Goal: Task Accomplishment & Management: Use online tool/utility

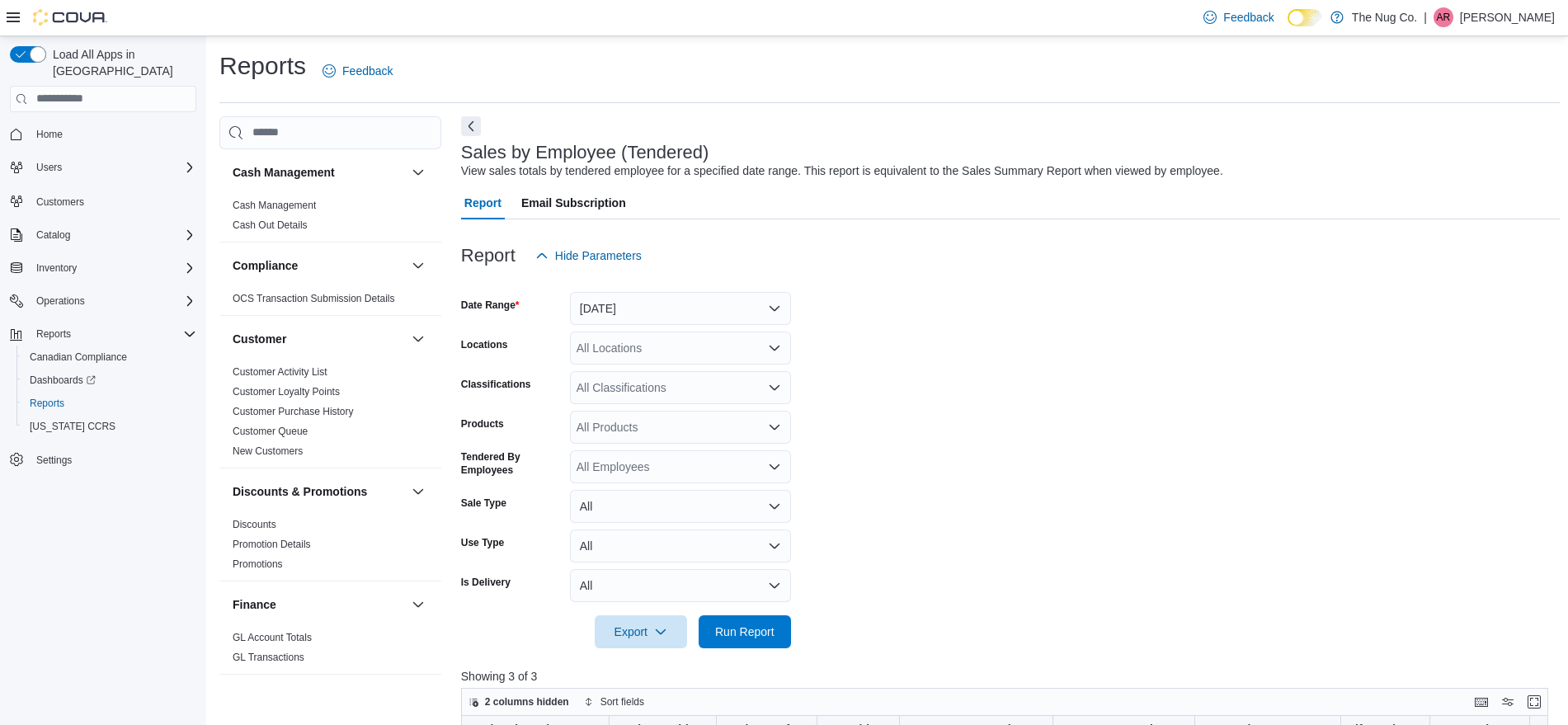
scroll to position [825, 0]
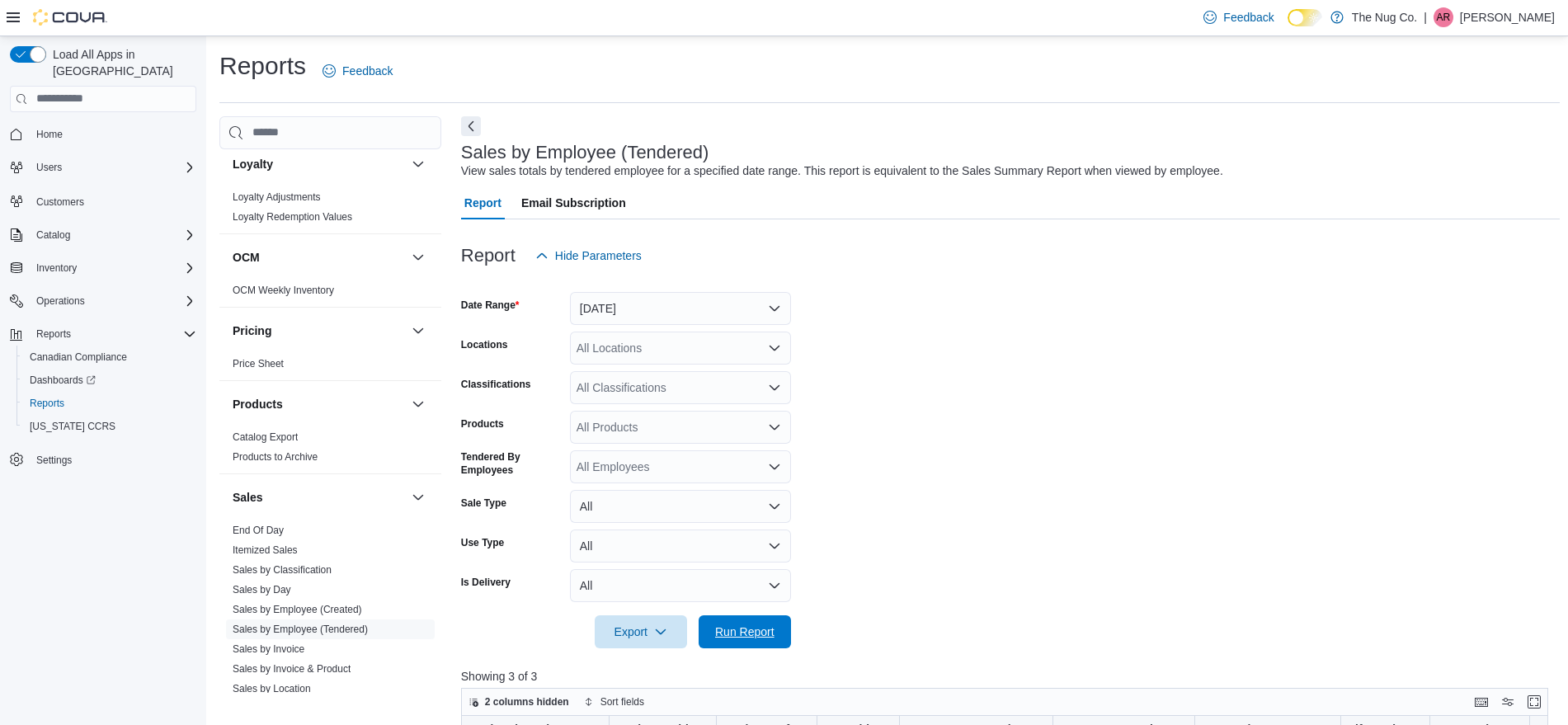
drag, startPoint x: 761, startPoint y: 631, endPoint x: 980, endPoint y: 622, distance: 219.2
click at [761, 631] on span "Run Report" at bounding box center [745, 631] width 59 height 16
click at [769, 637] on span "Run Report" at bounding box center [745, 630] width 59 height 16
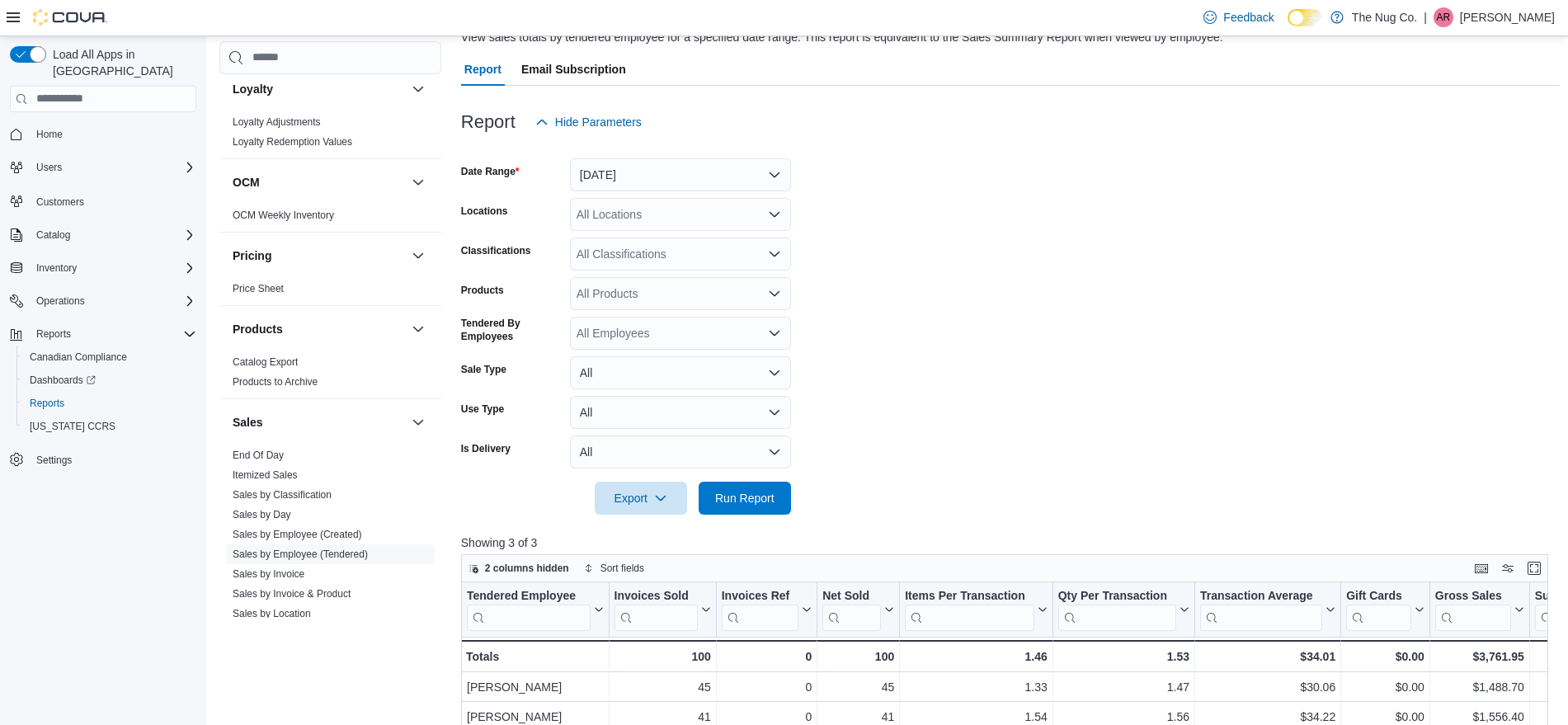
scroll to position [103, 0]
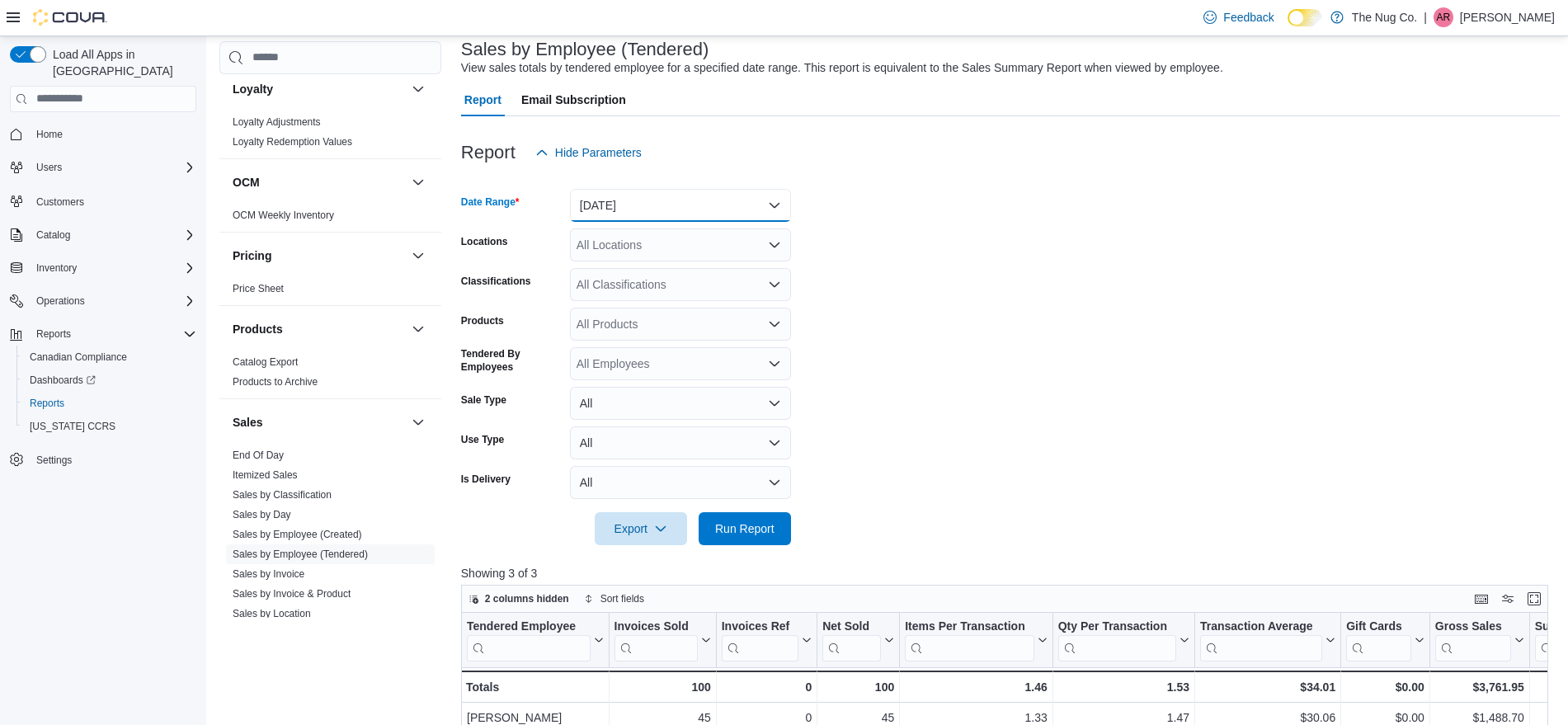
click at [727, 209] on button "[DATE]" at bounding box center [681, 206] width 221 height 33
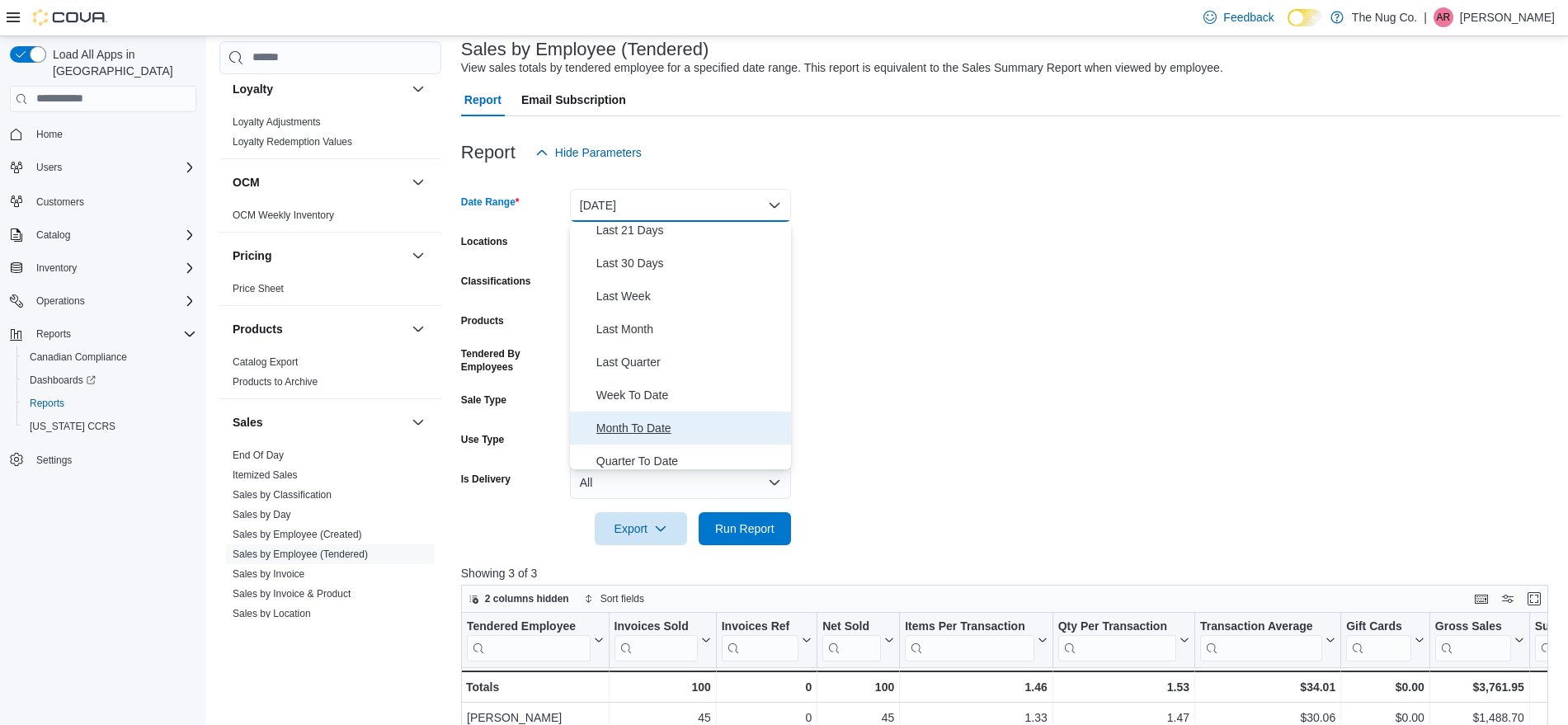
click at [661, 433] on span "Month To Date" at bounding box center [690, 428] width 188 height 19
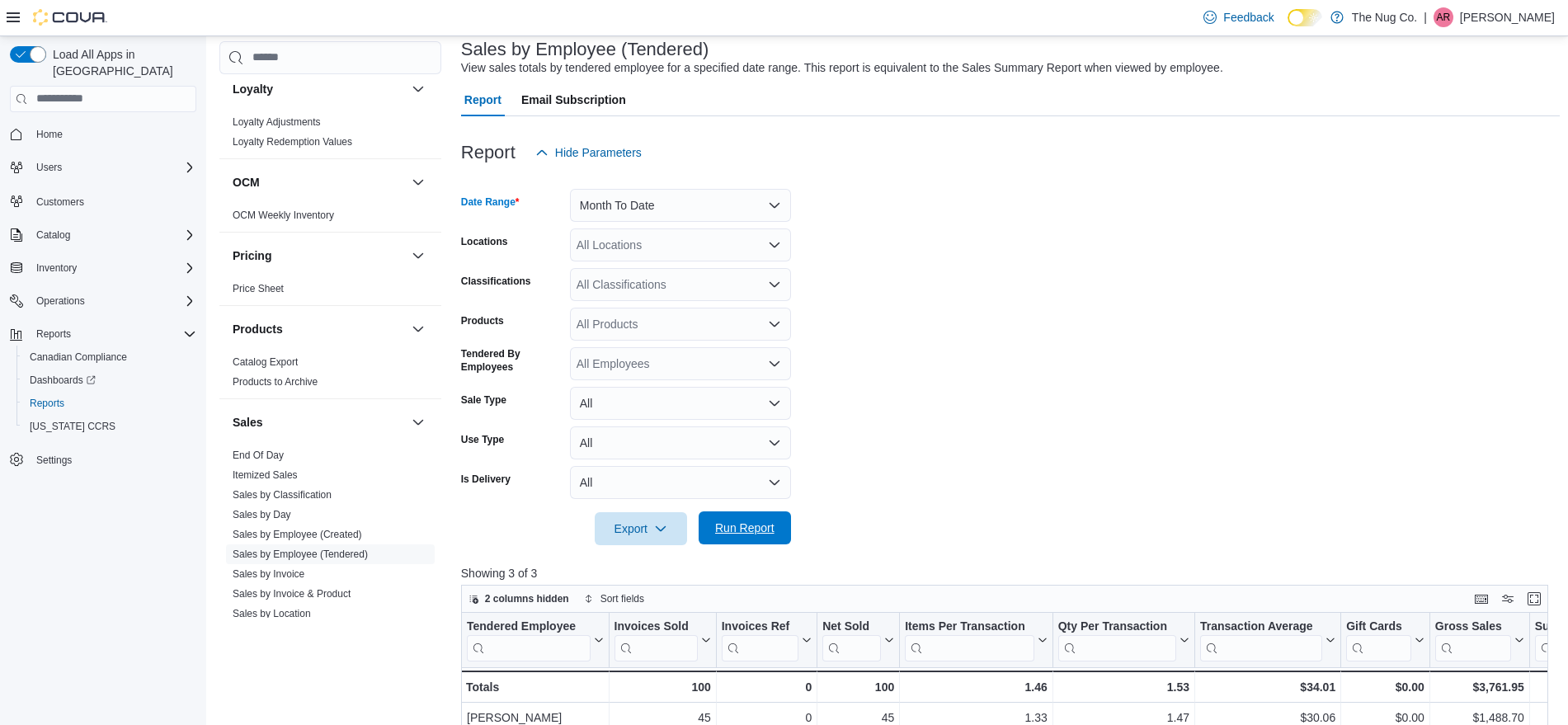
click at [720, 525] on span "Run Report" at bounding box center [745, 527] width 59 height 16
click at [639, 198] on button "Month To Date" at bounding box center [681, 206] width 221 height 33
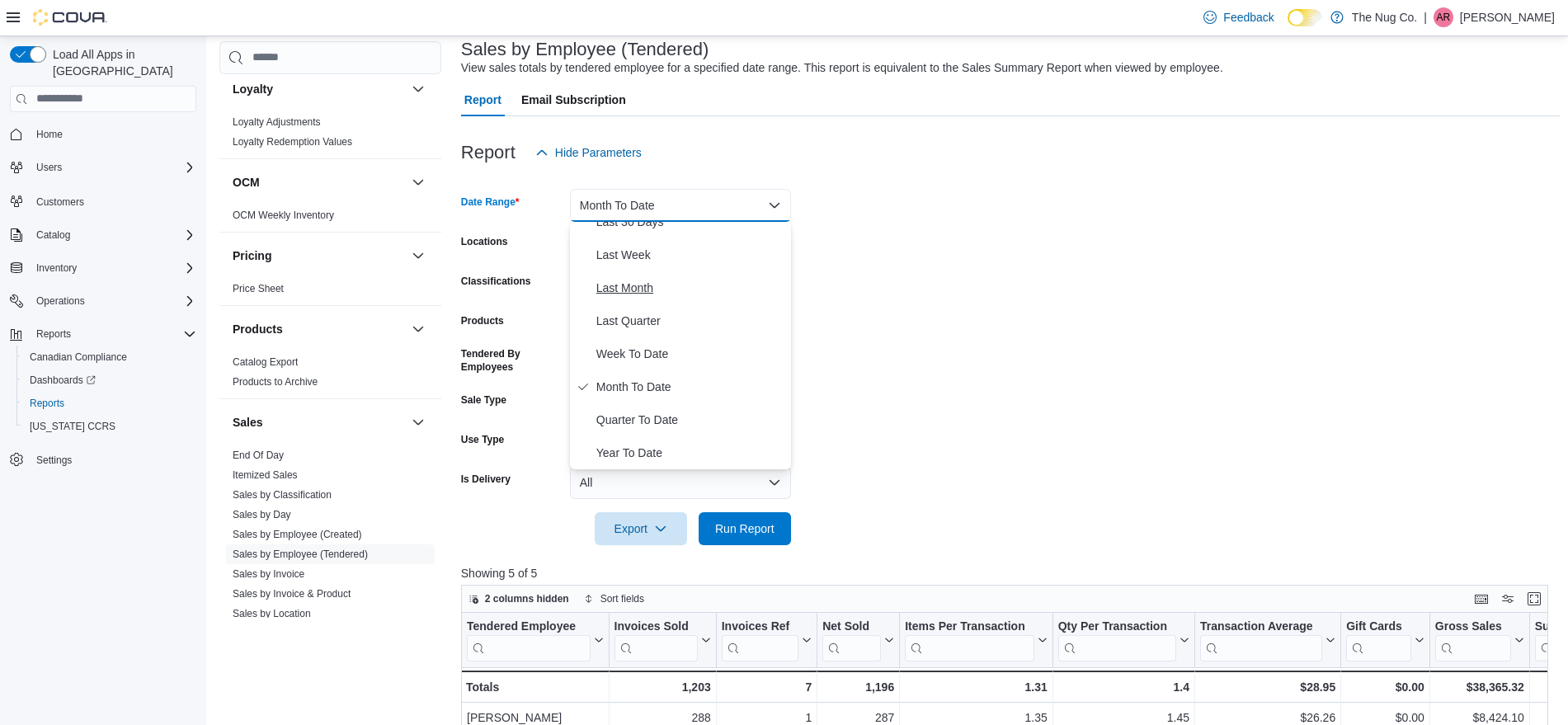
scroll to position [0, 0]
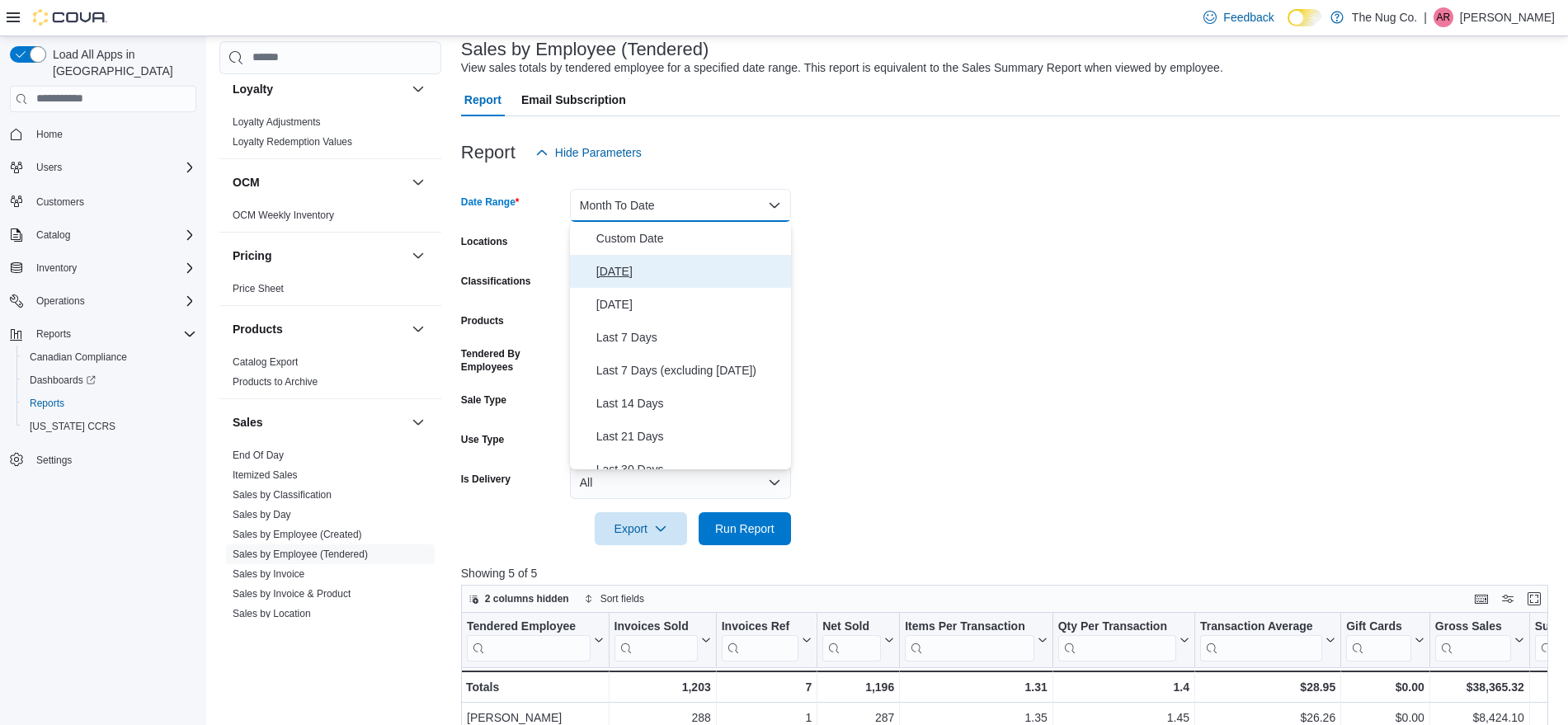
click at [628, 277] on span "[DATE]" at bounding box center [690, 271] width 188 height 19
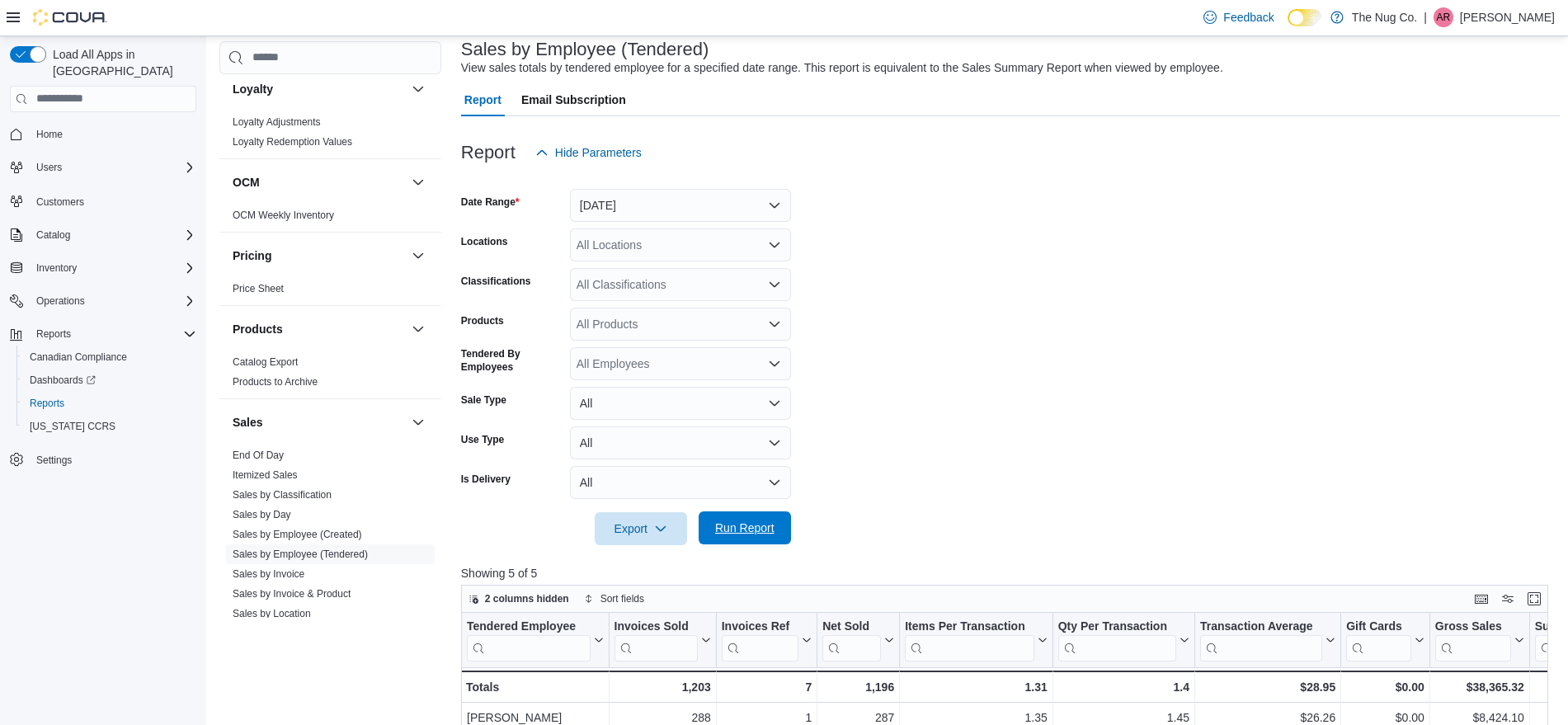
click at [736, 528] on span "Run Report" at bounding box center [745, 527] width 59 height 16
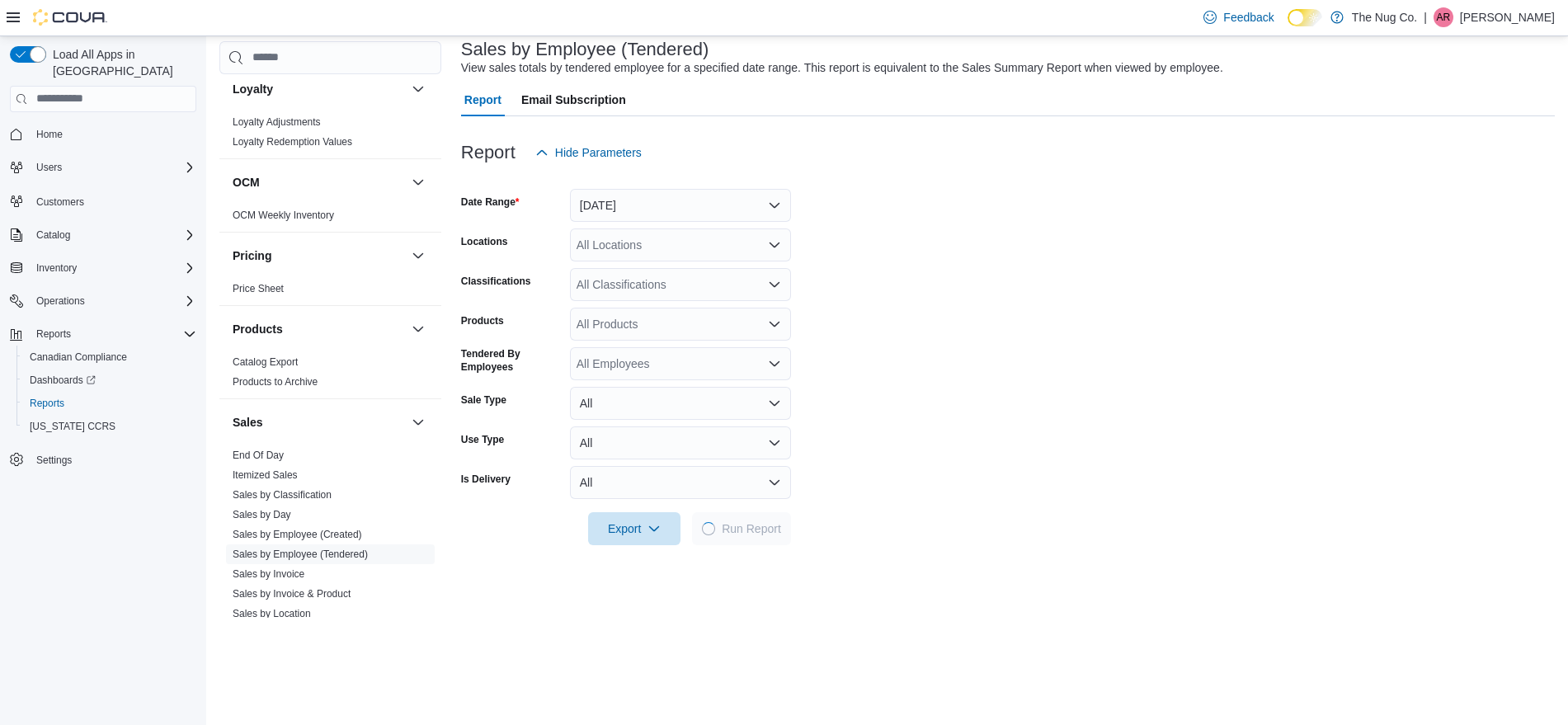
scroll to position [310, 0]
